Goal: Transaction & Acquisition: Purchase product/service

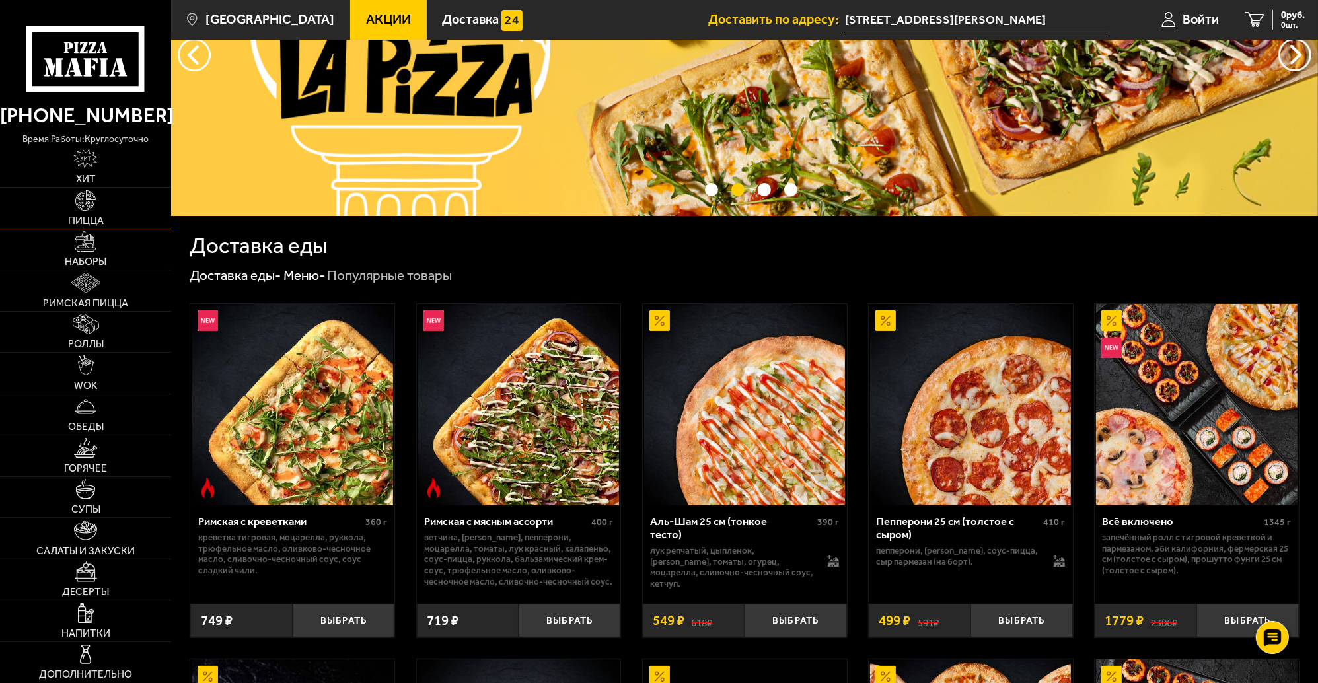
scroll to position [132, 0]
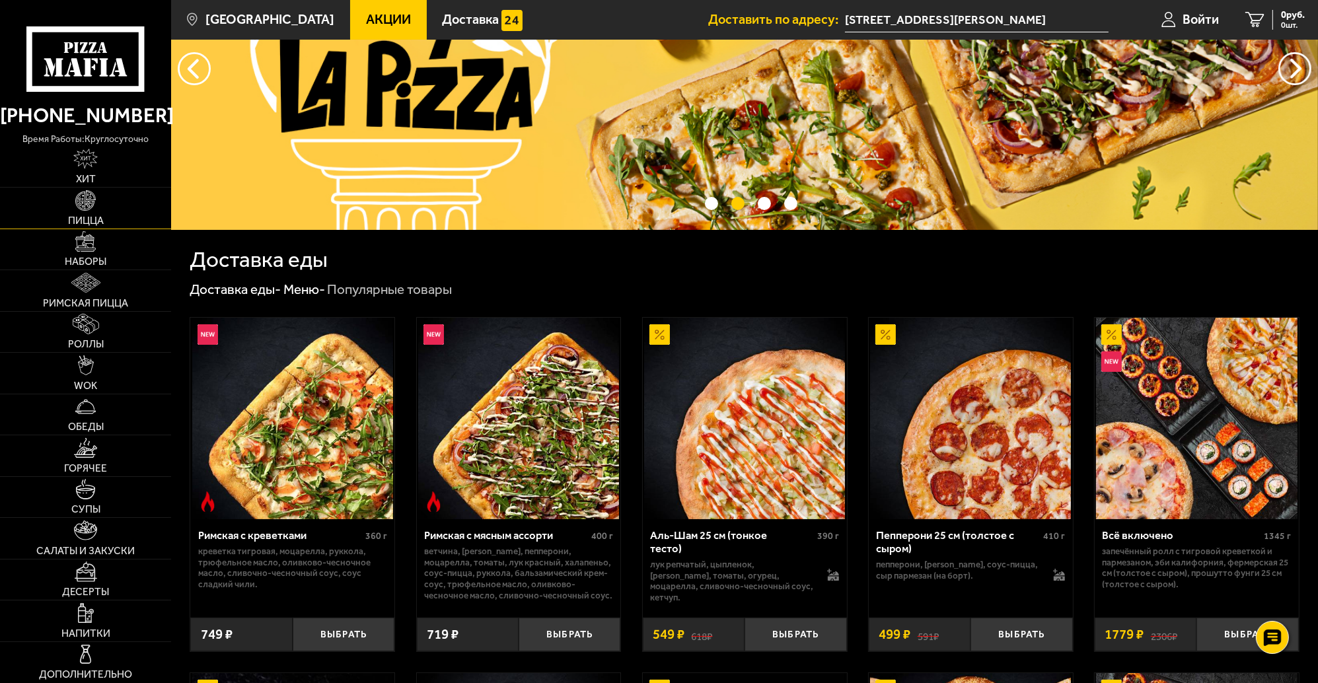
click at [84, 209] on img at bounding box center [85, 200] width 20 height 20
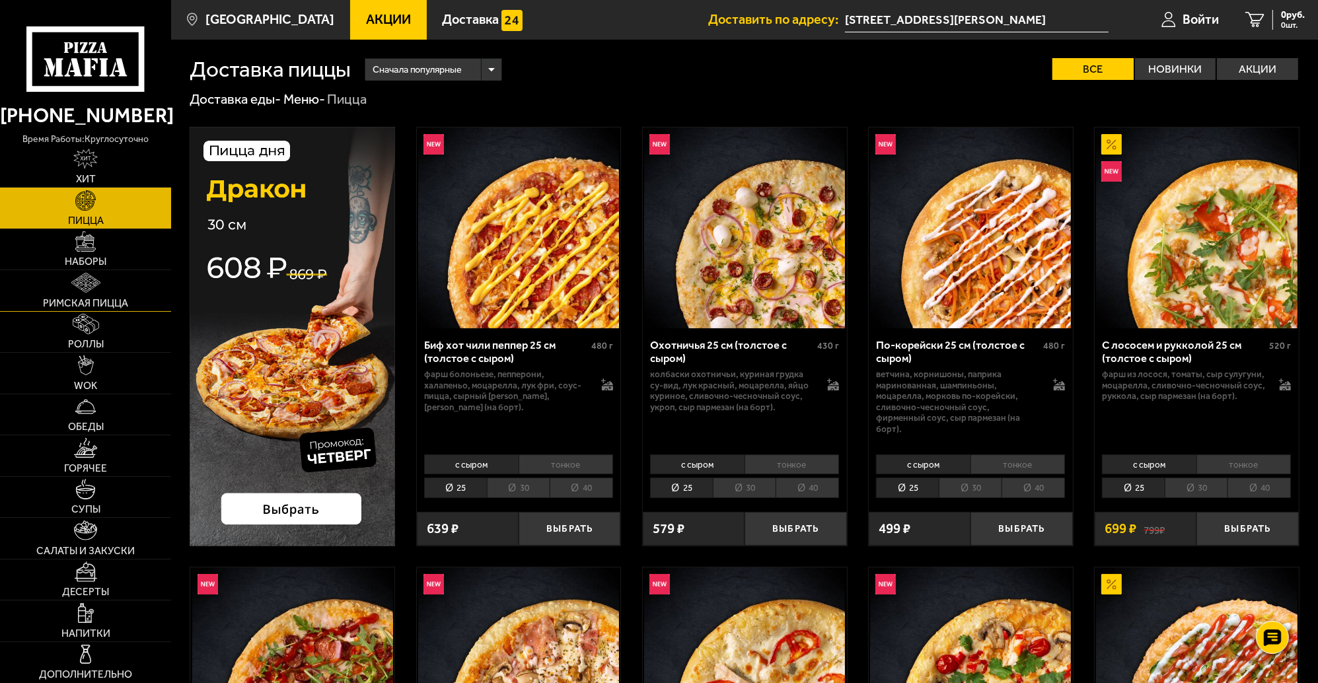
click at [81, 278] on img at bounding box center [85, 283] width 29 height 20
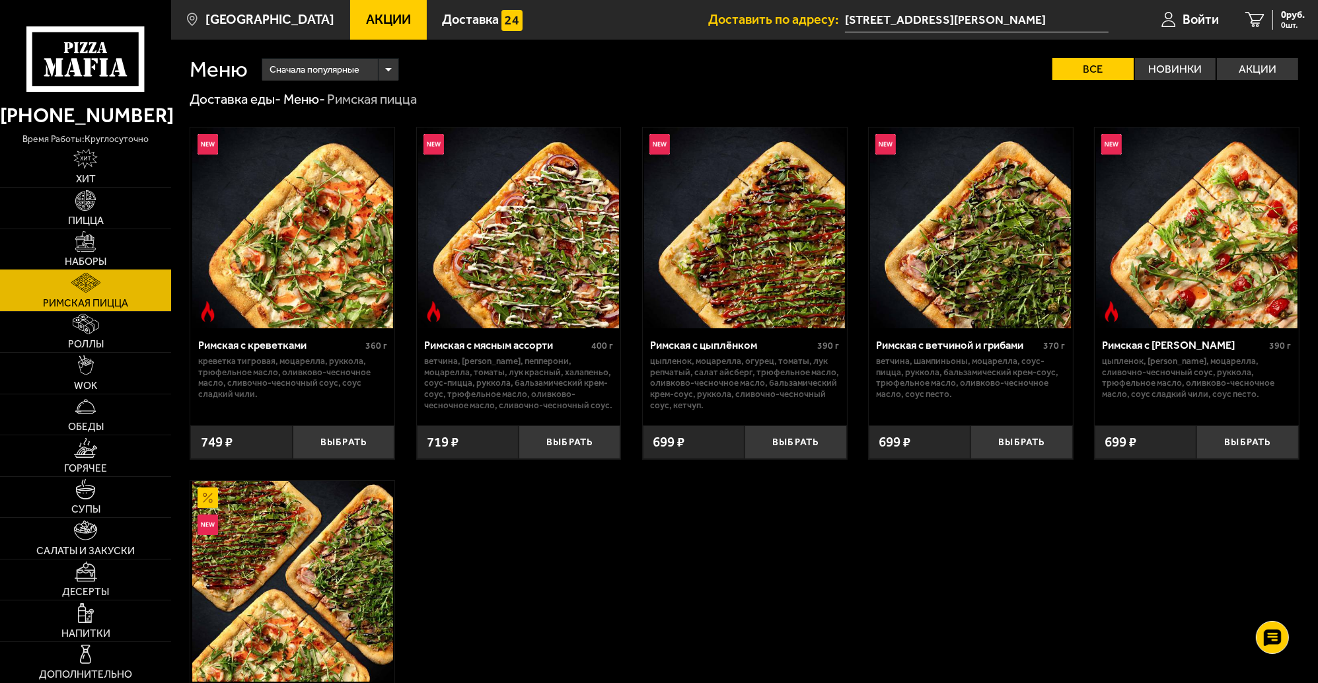
click at [79, 241] on img at bounding box center [85, 241] width 20 height 20
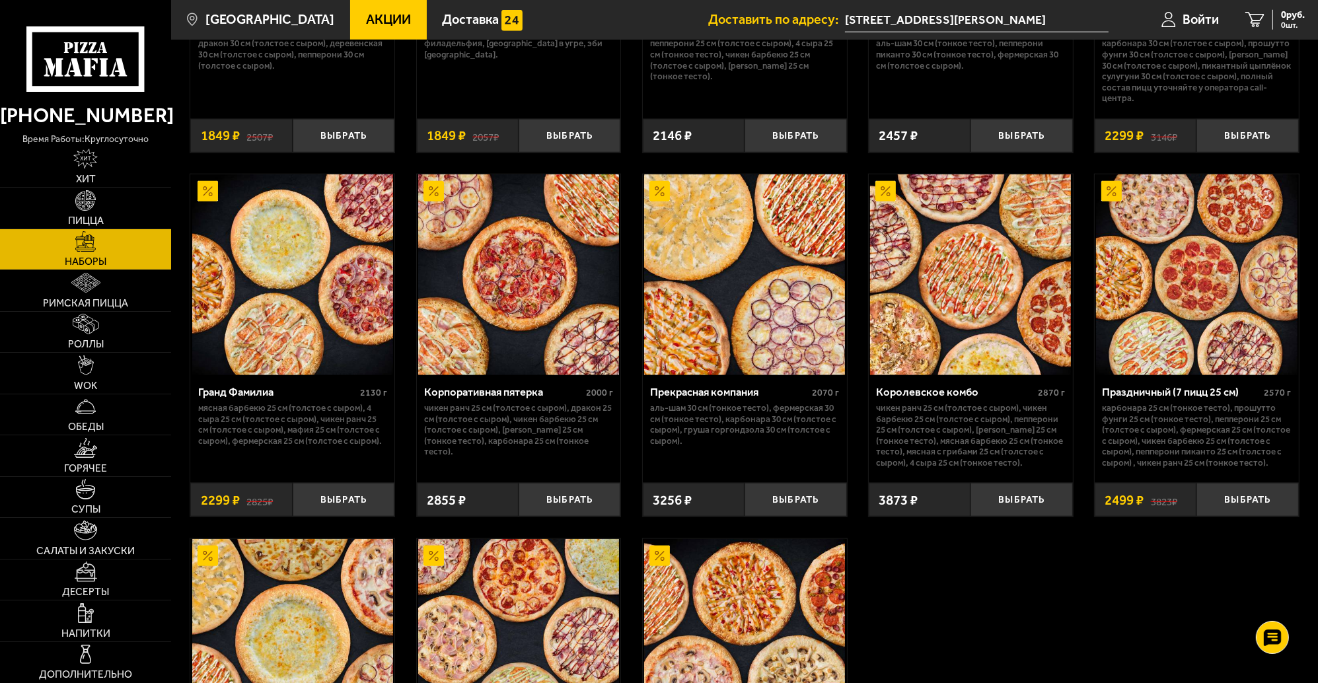
scroll to position [1718, 0]
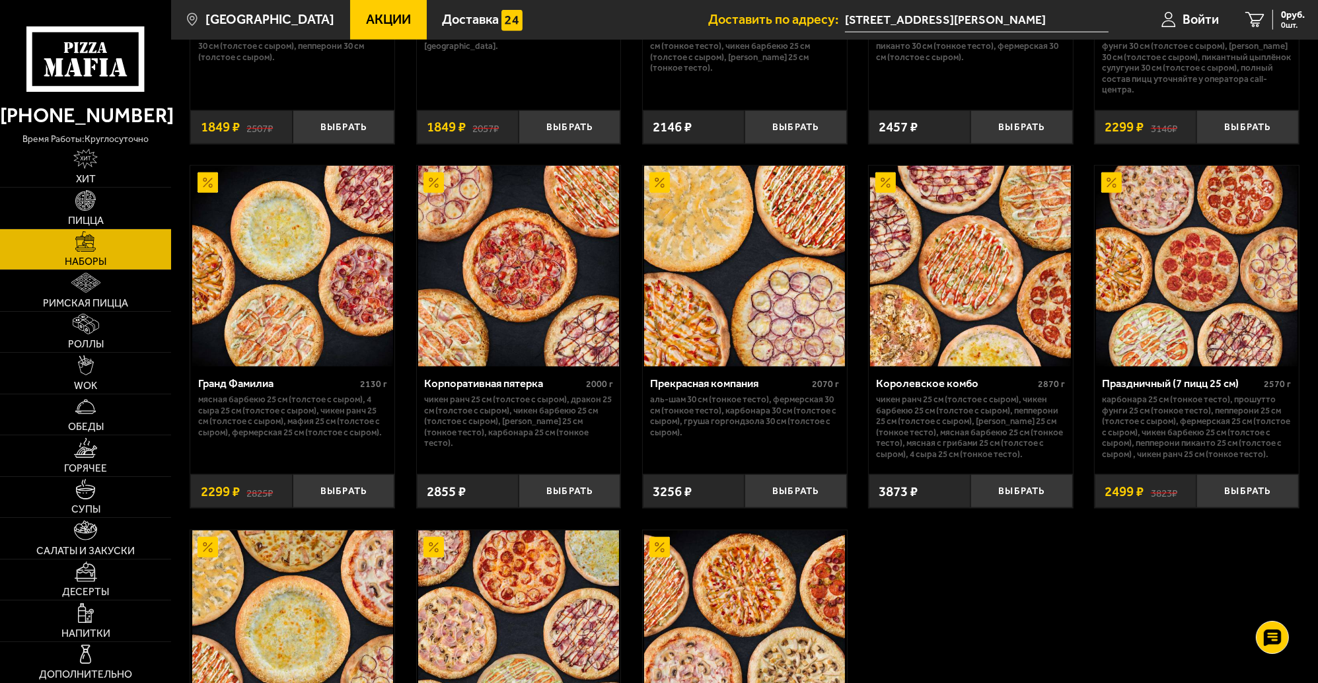
click at [1188, 382] on div "Праздничный (7 пицц 25 см)" at bounding box center [1181, 383] width 159 height 13
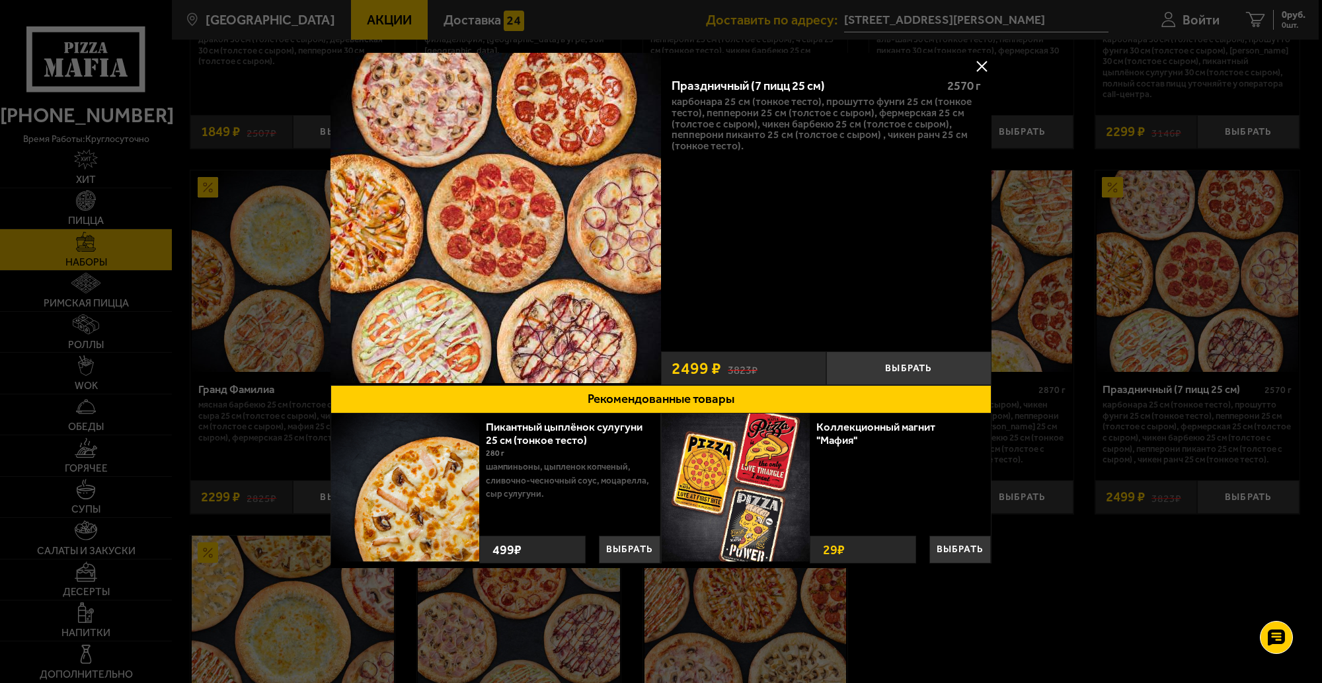
click at [983, 69] on button at bounding box center [981, 66] width 20 height 20
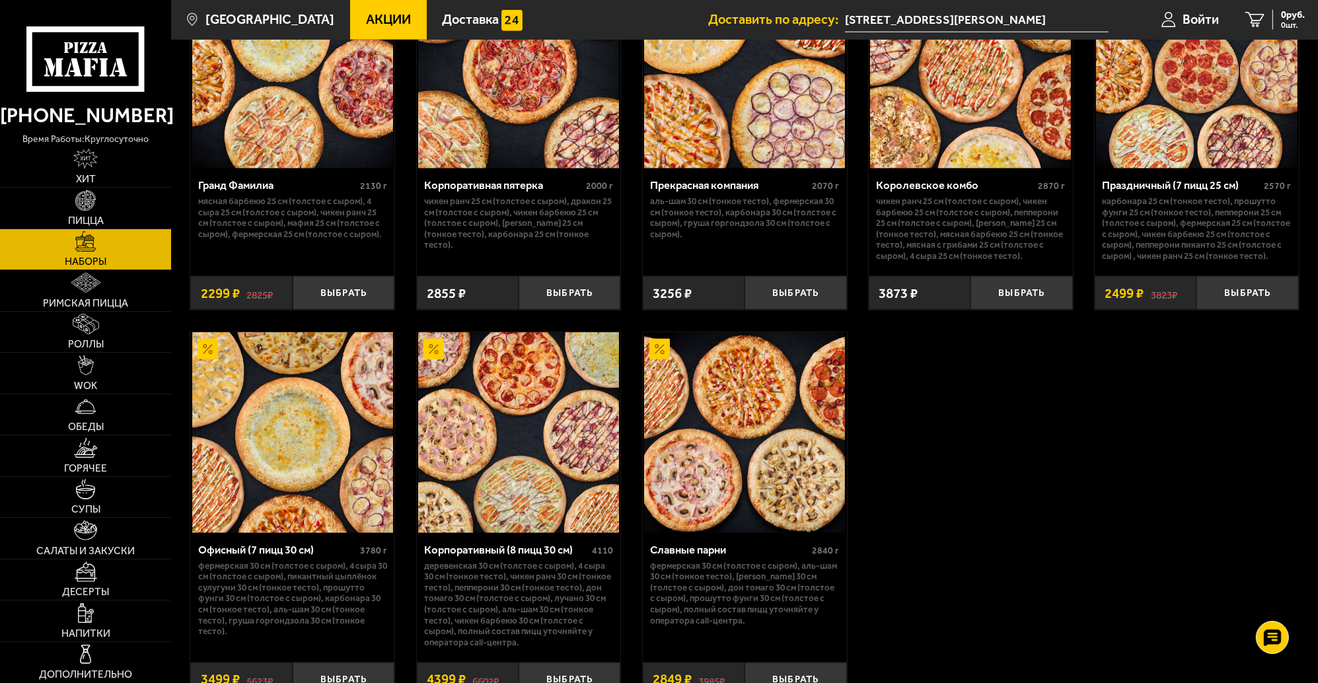
scroll to position [1784, 0]
